Goal: Task Accomplishment & Management: Manage account settings

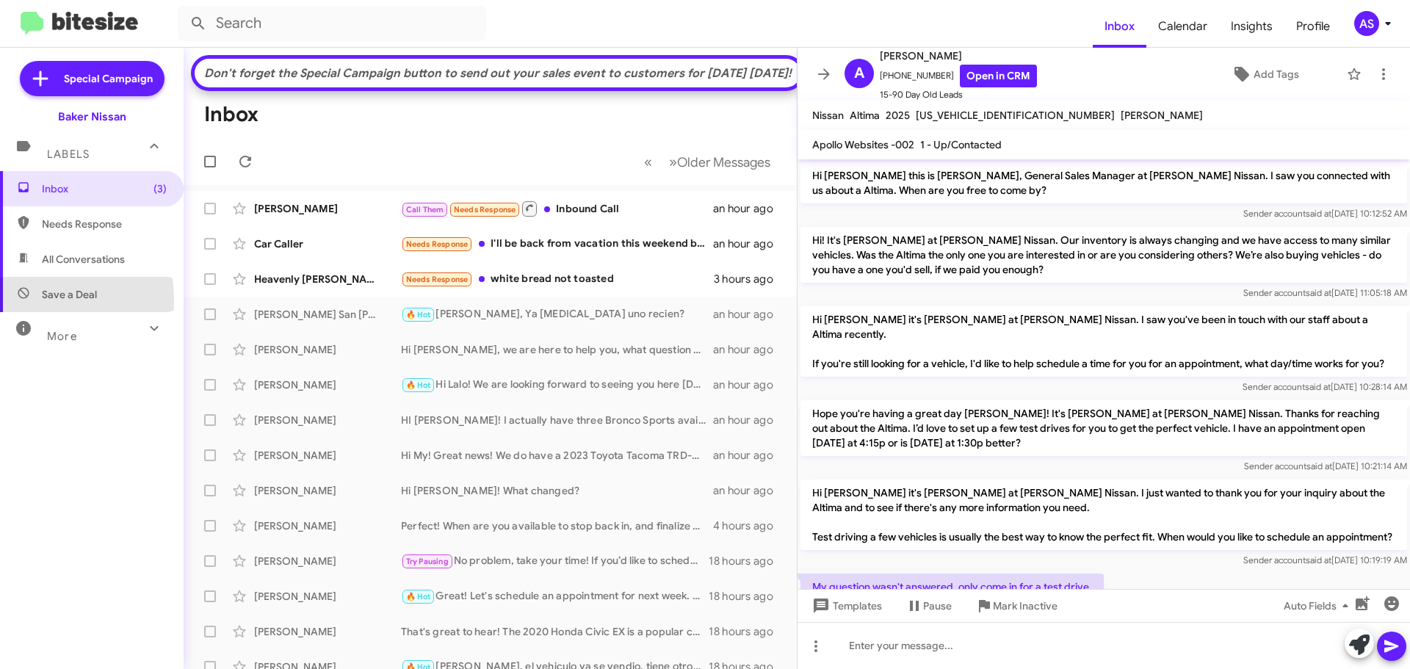
click at [1, 301] on span "Save a Deal" at bounding box center [92, 294] width 184 height 35
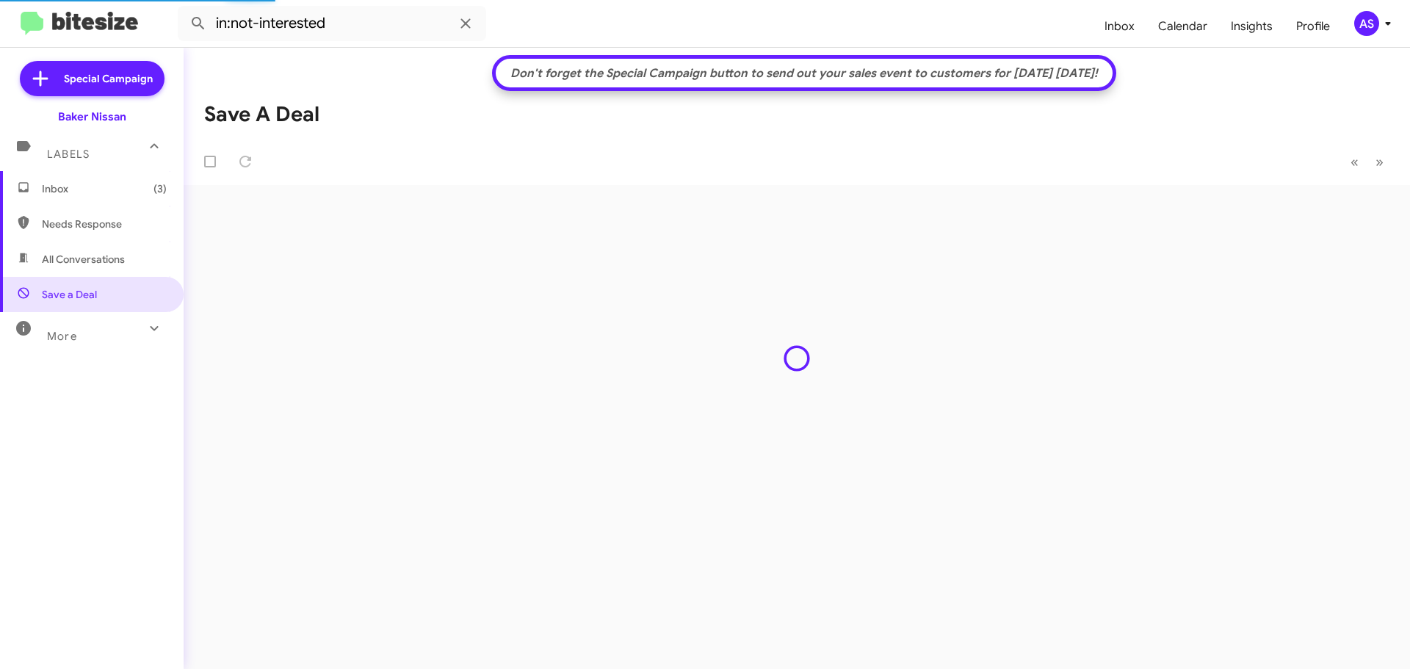
click at [111, 212] on span "Needs Response" at bounding box center [92, 223] width 184 height 35
type input "in:needs-response"
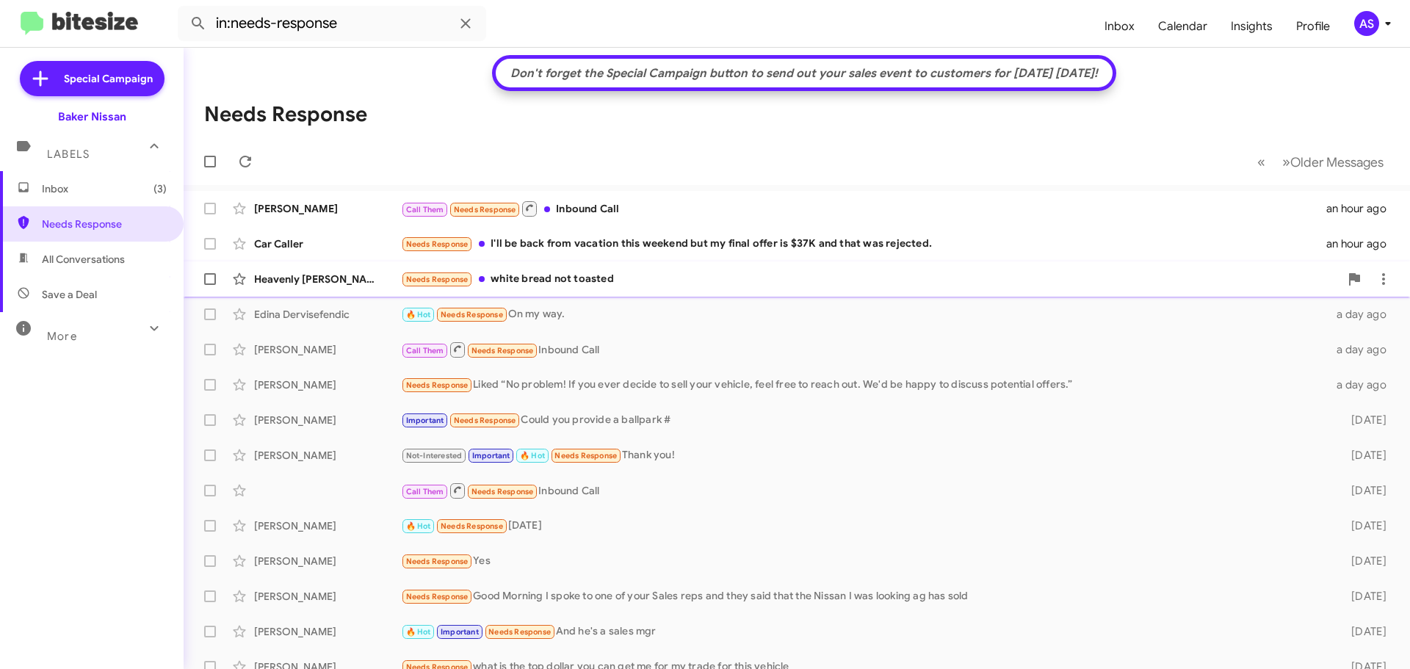
click at [604, 287] on div "Needs Response white bread not toasted" at bounding box center [870, 279] width 939 height 17
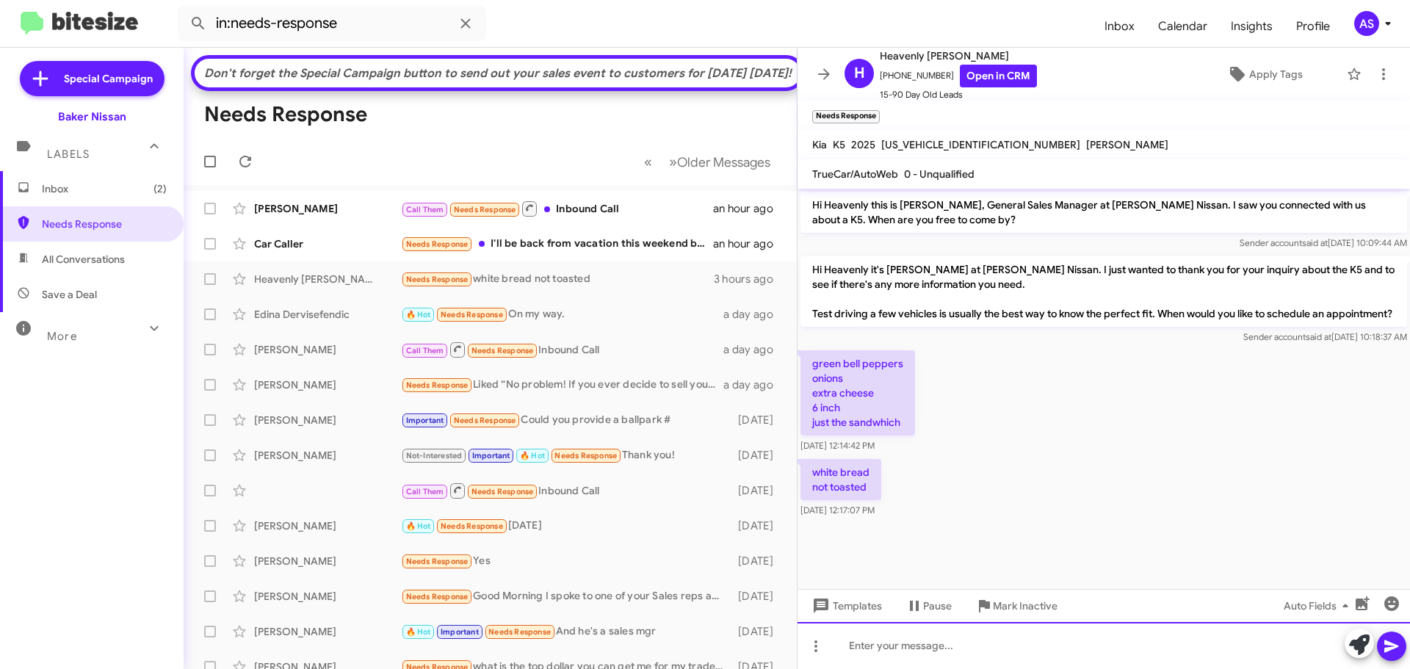
click at [938, 639] on div at bounding box center [1104, 645] width 613 height 47
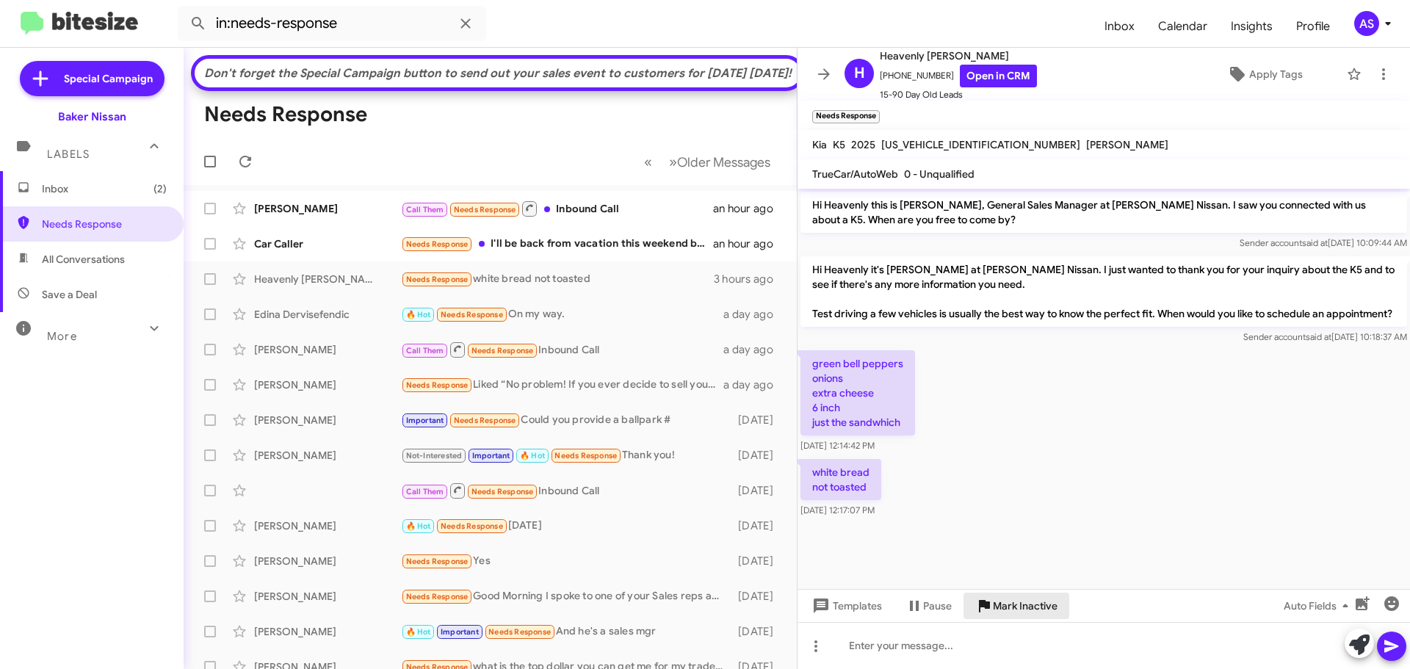
click at [1040, 605] on span "Mark Inactive" at bounding box center [1025, 606] width 65 height 26
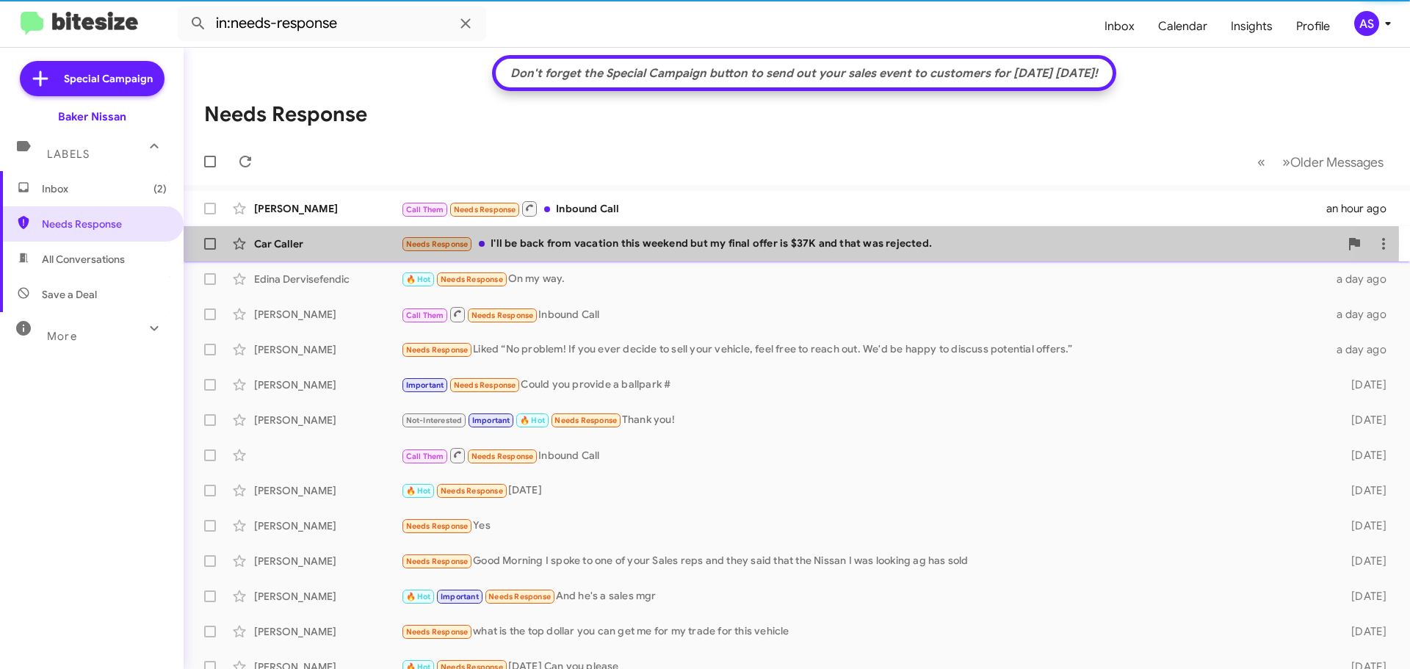
click at [631, 244] on div "Needs Response I'll be back from vacation this weekend but my final offer is $3…" at bounding box center [870, 244] width 939 height 17
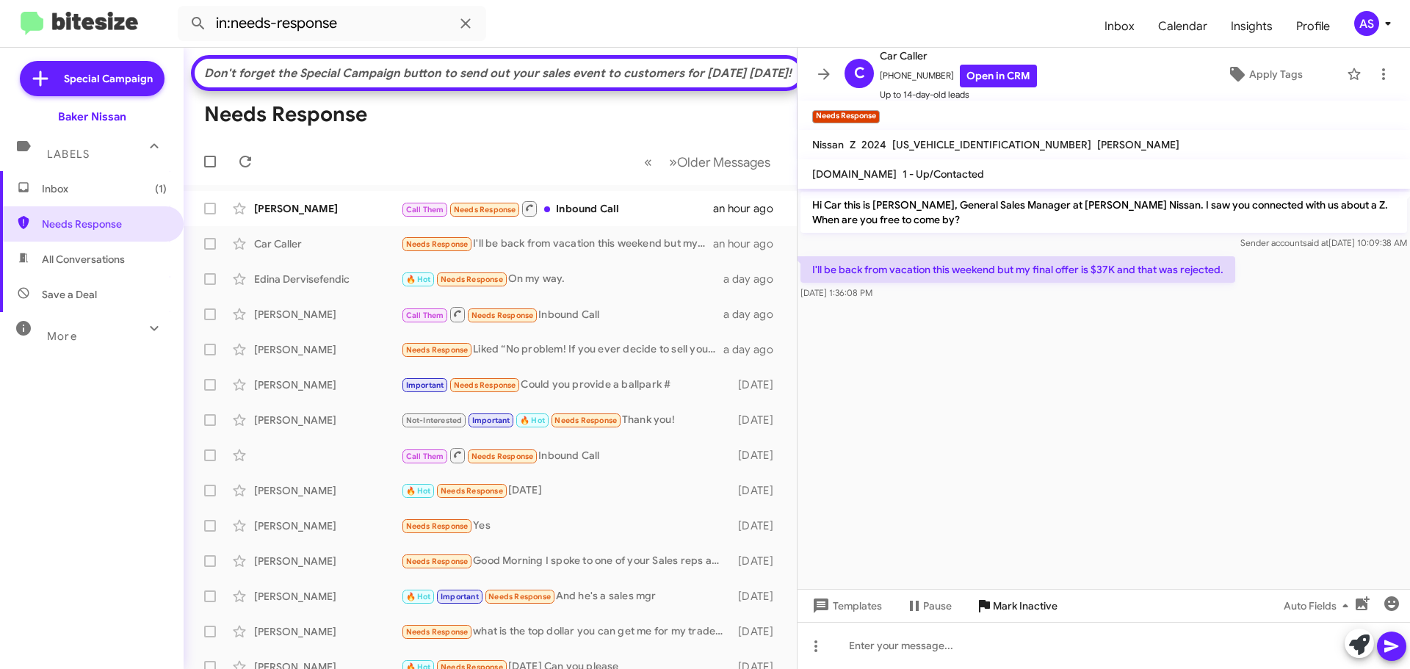
click at [1025, 602] on span "Mark Inactive" at bounding box center [1025, 606] width 65 height 26
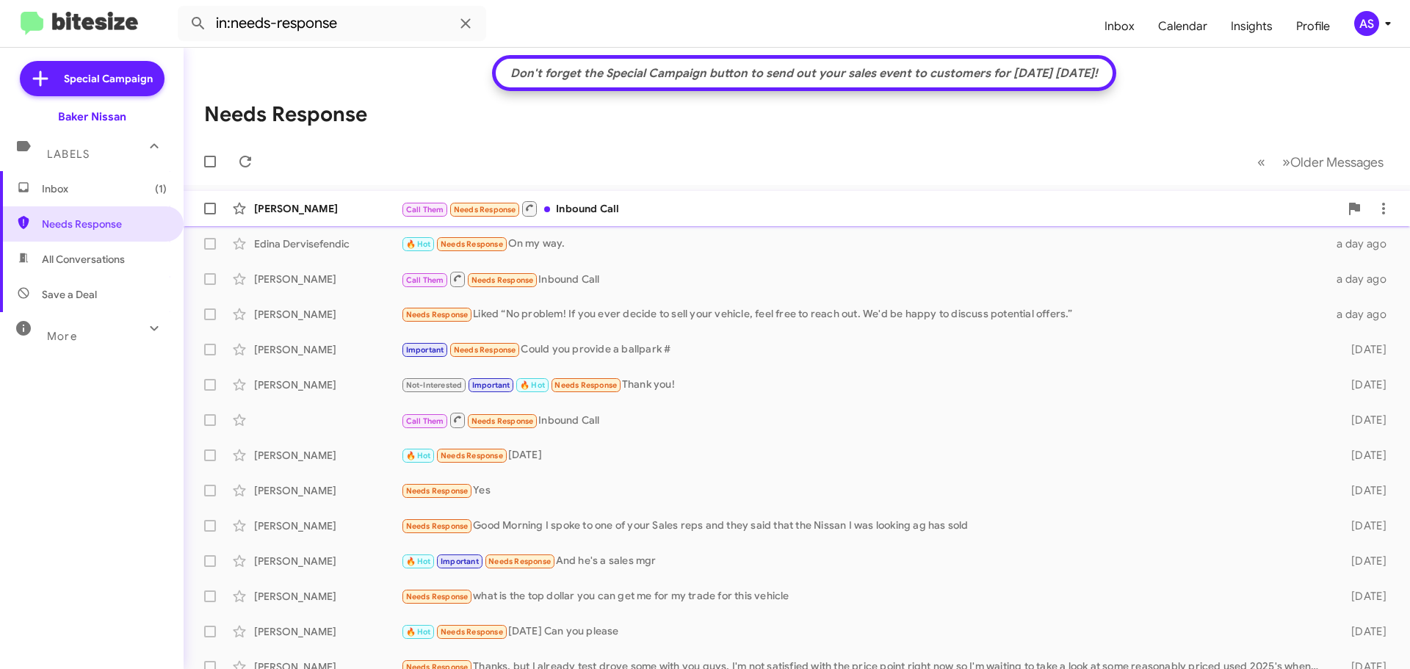
click at [609, 211] on div "Call Them Needs Response Inbound Call" at bounding box center [870, 209] width 939 height 18
